Goal: Task Accomplishment & Management: Manage account settings

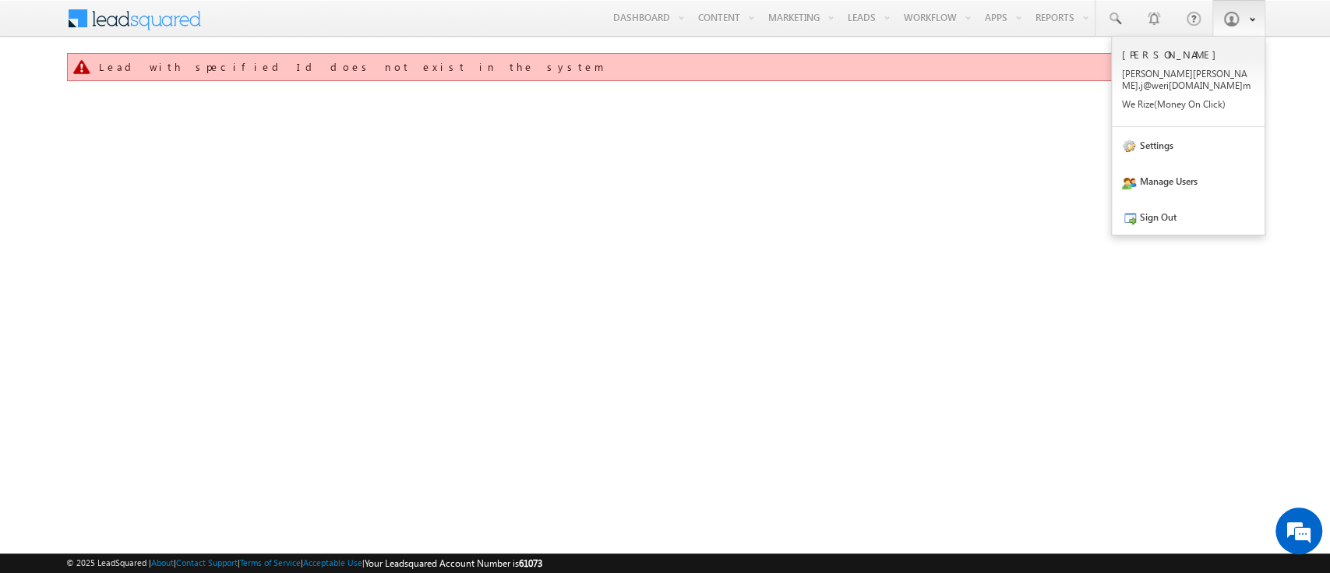
click at [1231, 16] on span at bounding box center [1232, 19] width 16 height 16
click at [1170, 215] on link "Sign Out" at bounding box center [1188, 217] width 153 height 36
